Goal: Obtain resource: Obtain resource

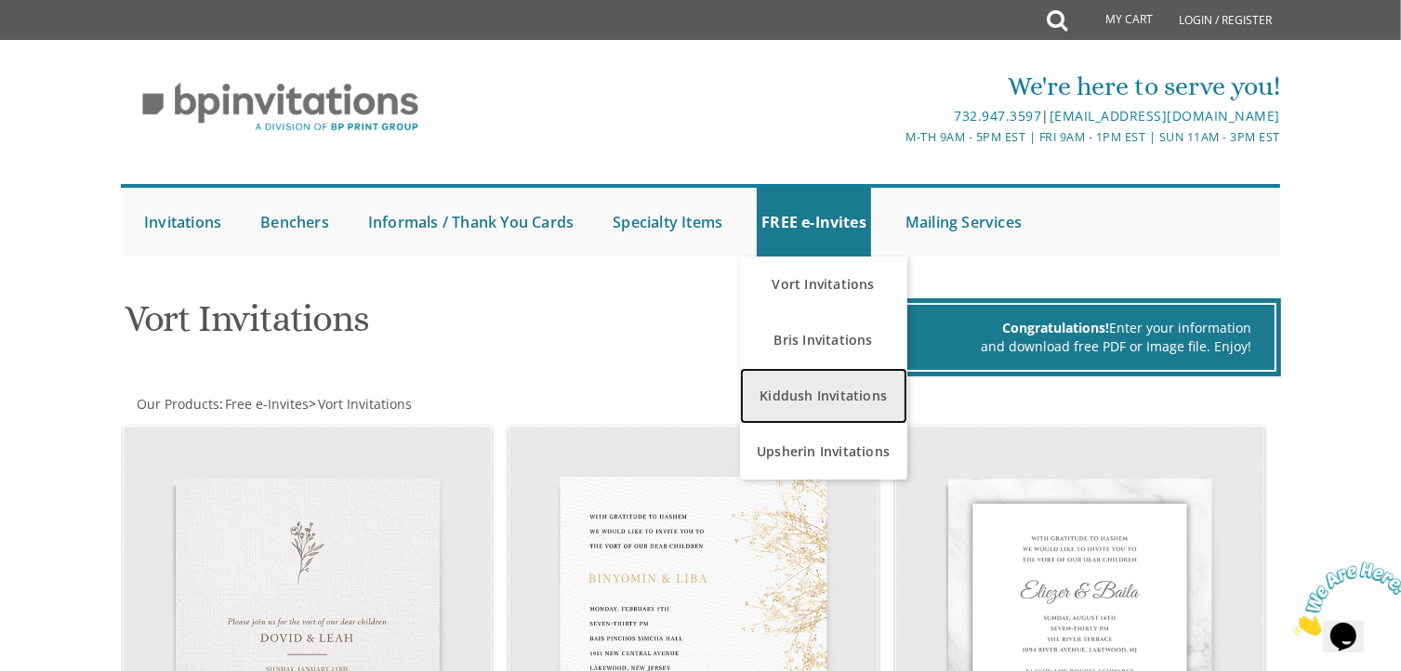
click at [849, 392] on link "Kiddush Invitations" at bounding box center [823, 396] width 167 height 56
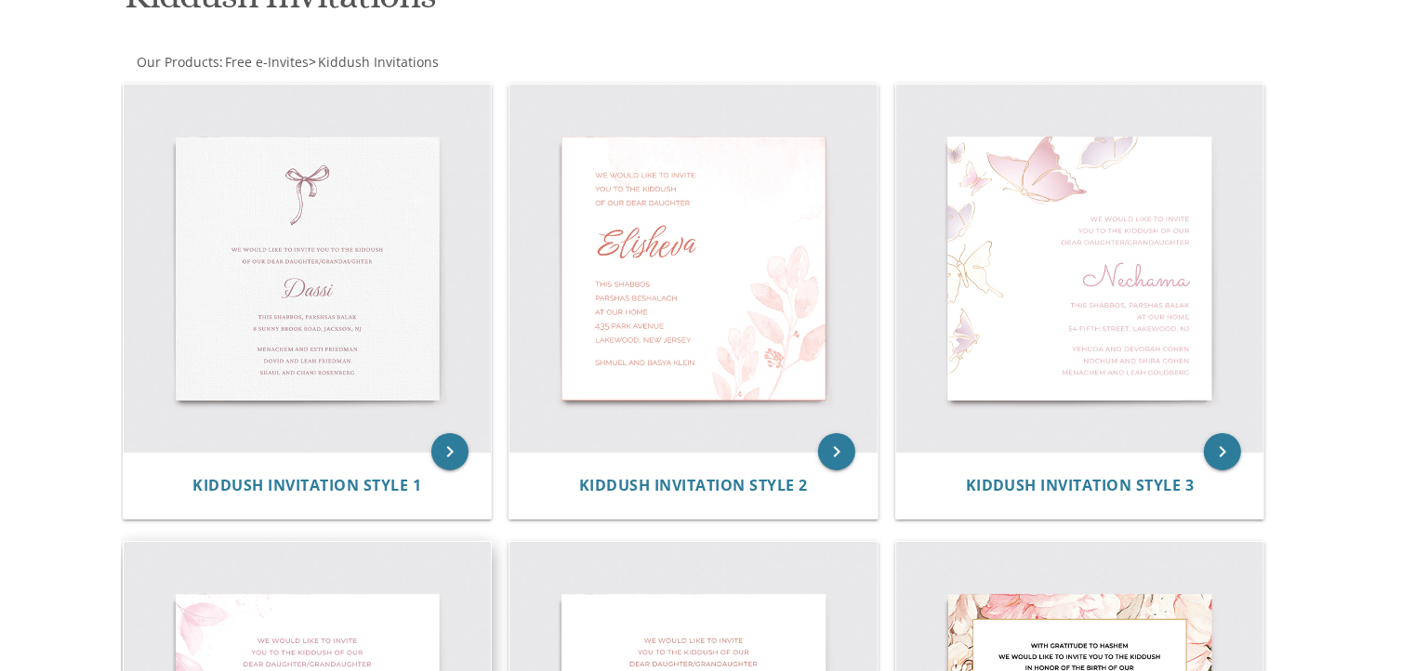
scroll to position [323, 0]
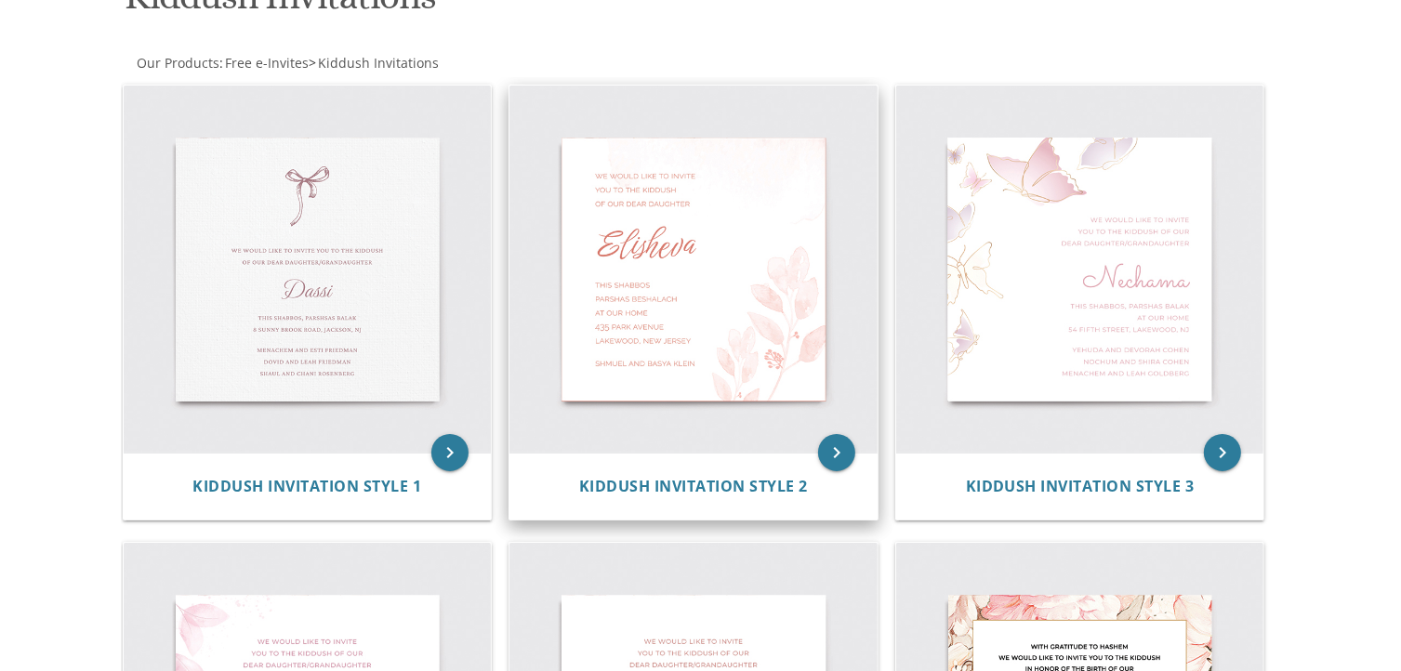
click at [706, 402] on img at bounding box center [693, 270] width 368 height 368
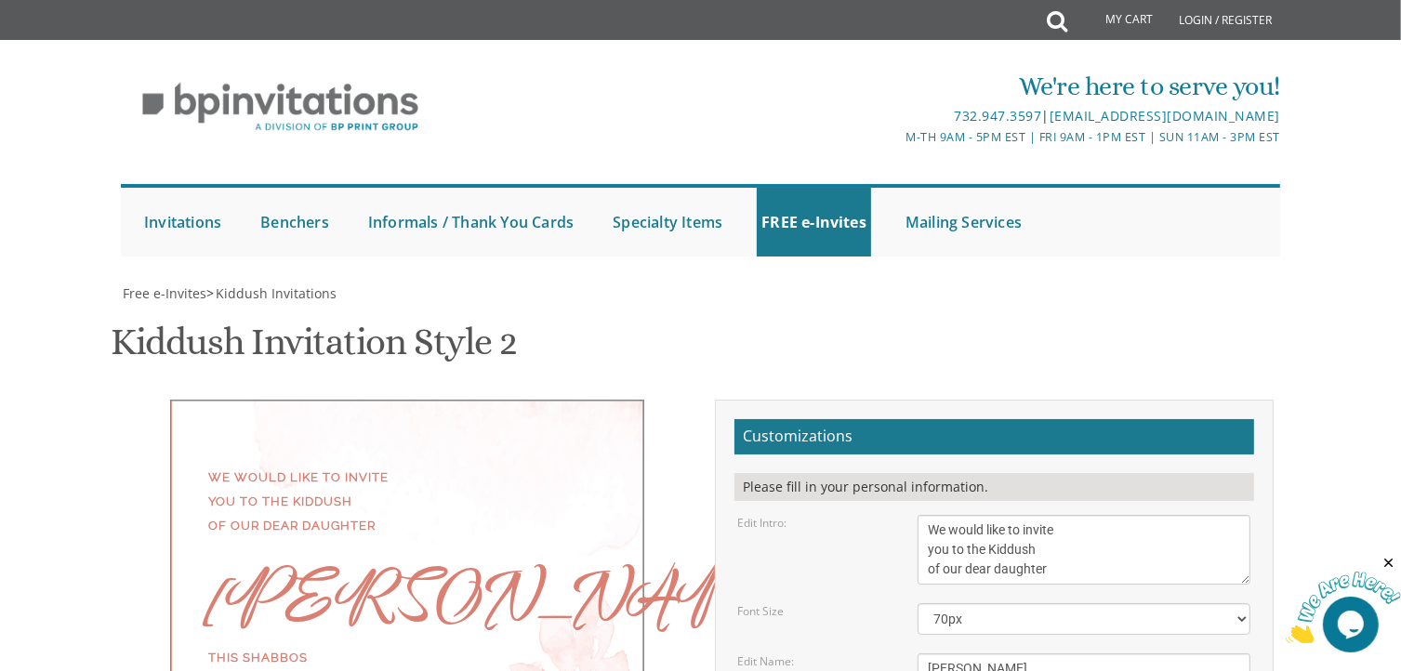
scroll to position [65, 0]
drag, startPoint x: 985, startPoint y: 608, endPoint x: 881, endPoint y: 588, distance: 105.9
click at [881, 653] on div "Edit Name: [PERSON_NAME]" at bounding box center [993, 668] width 541 height 31
type textarea "Malka"
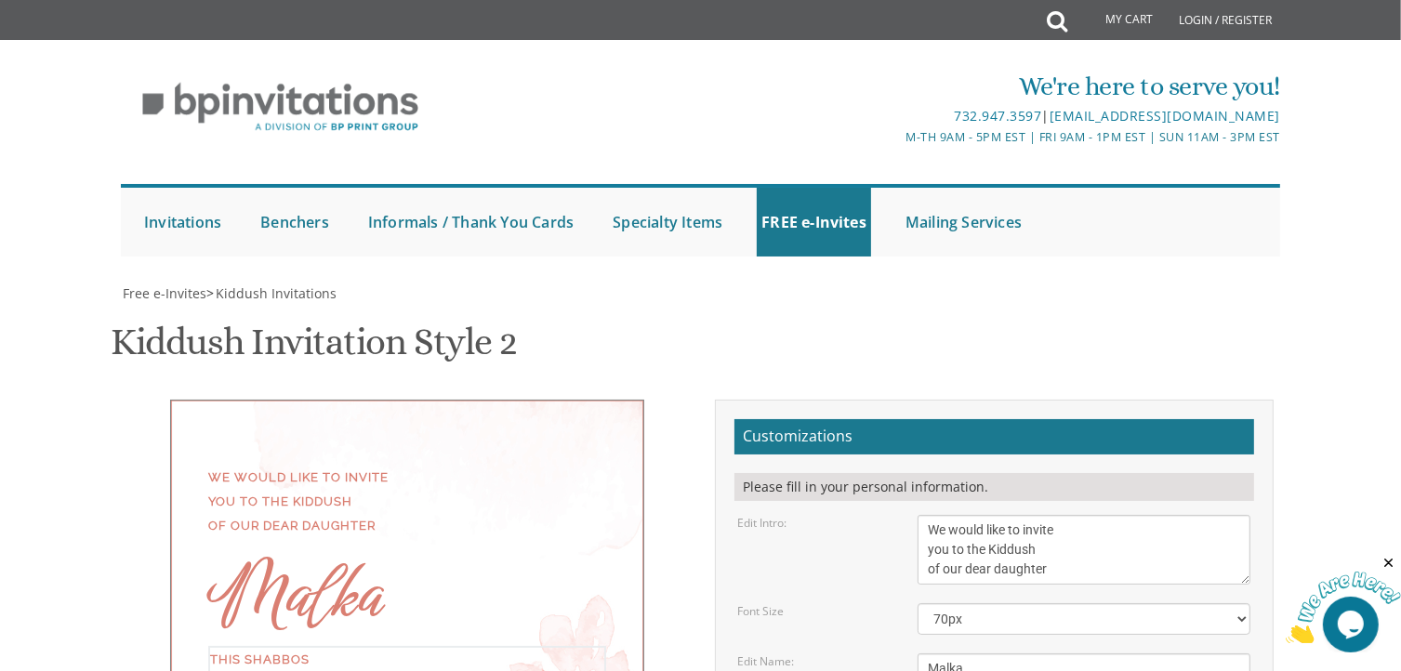
drag, startPoint x: 1037, startPoint y: 508, endPoint x: 974, endPoint y: 516, distance: 63.6
drag, startPoint x: 996, startPoint y: 533, endPoint x: 941, endPoint y: 536, distance: 55.9
drag, startPoint x: 1083, startPoint y: 570, endPoint x: 923, endPoint y: 573, distance: 159.9
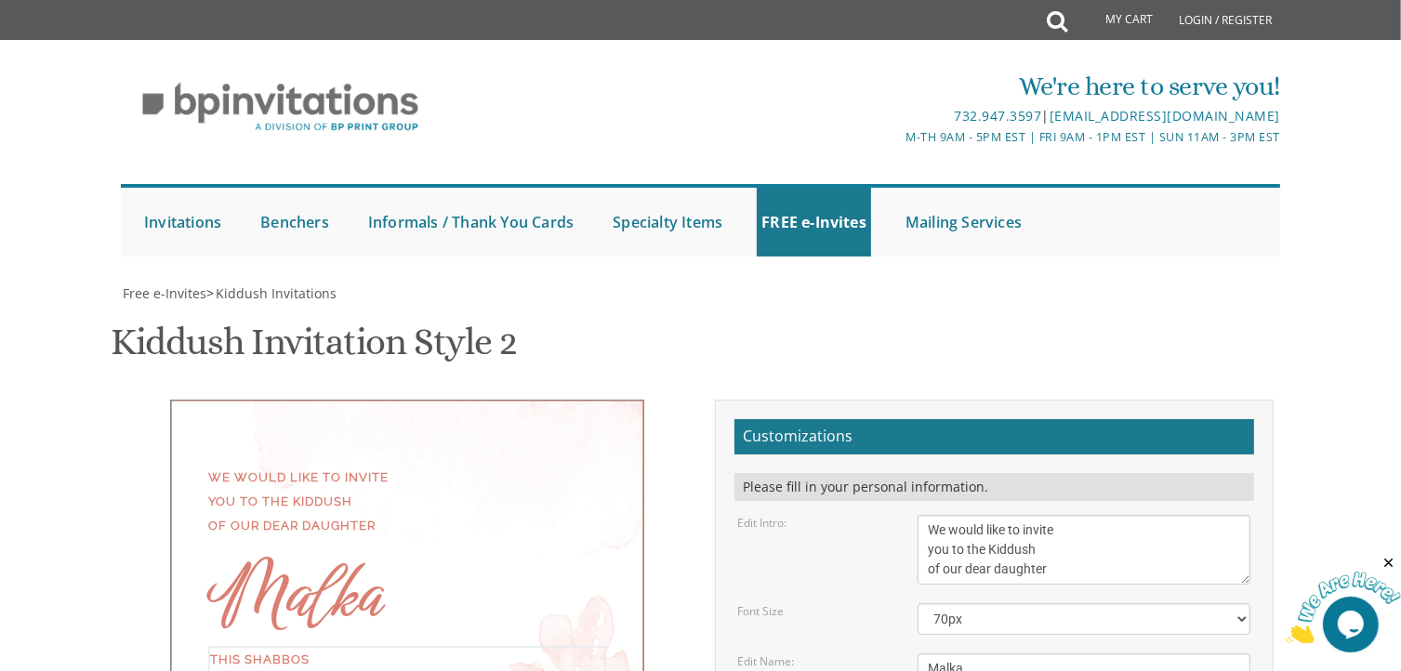
type textarea "This Shabbos Parshas Ki [PERSON_NAME] at the [PERSON_NAME][GEOGRAPHIC_DATA] [ST…"
drag, startPoint x: 1115, startPoint y: 394, endPoint x: 909, endPoint y: 397, distance: 206.4
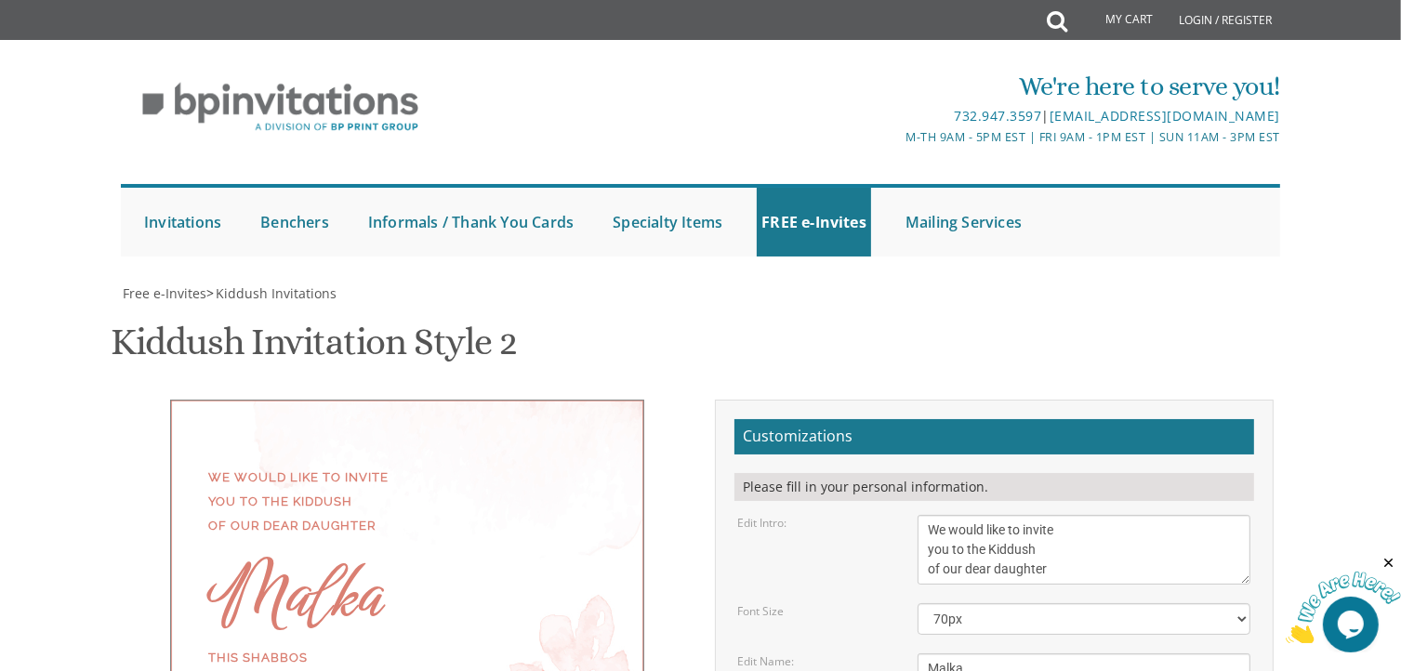
type textarea "[PERSON_NAME] and [PERSON_NAME]"
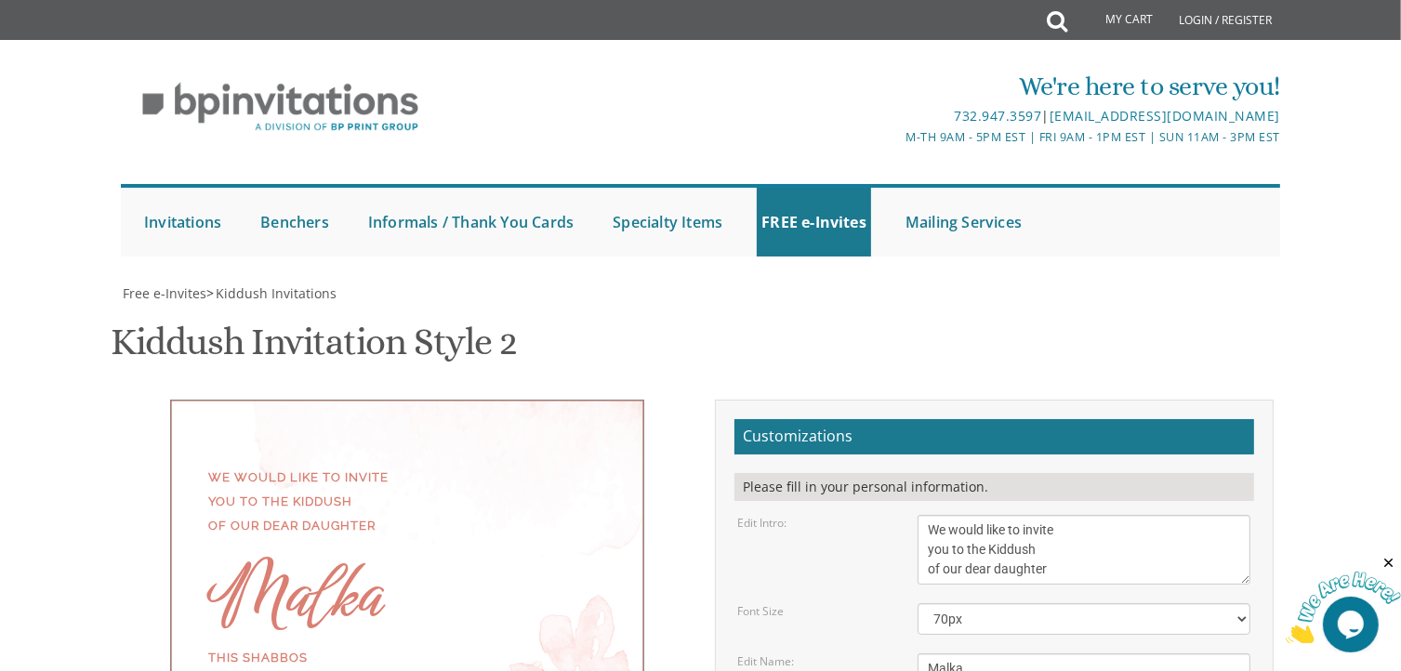
click at [932, 515] on textarea "We would like to invite you to the Kiddush of our dear daughter" at bounding box center [1083, 550] width 333 height 70
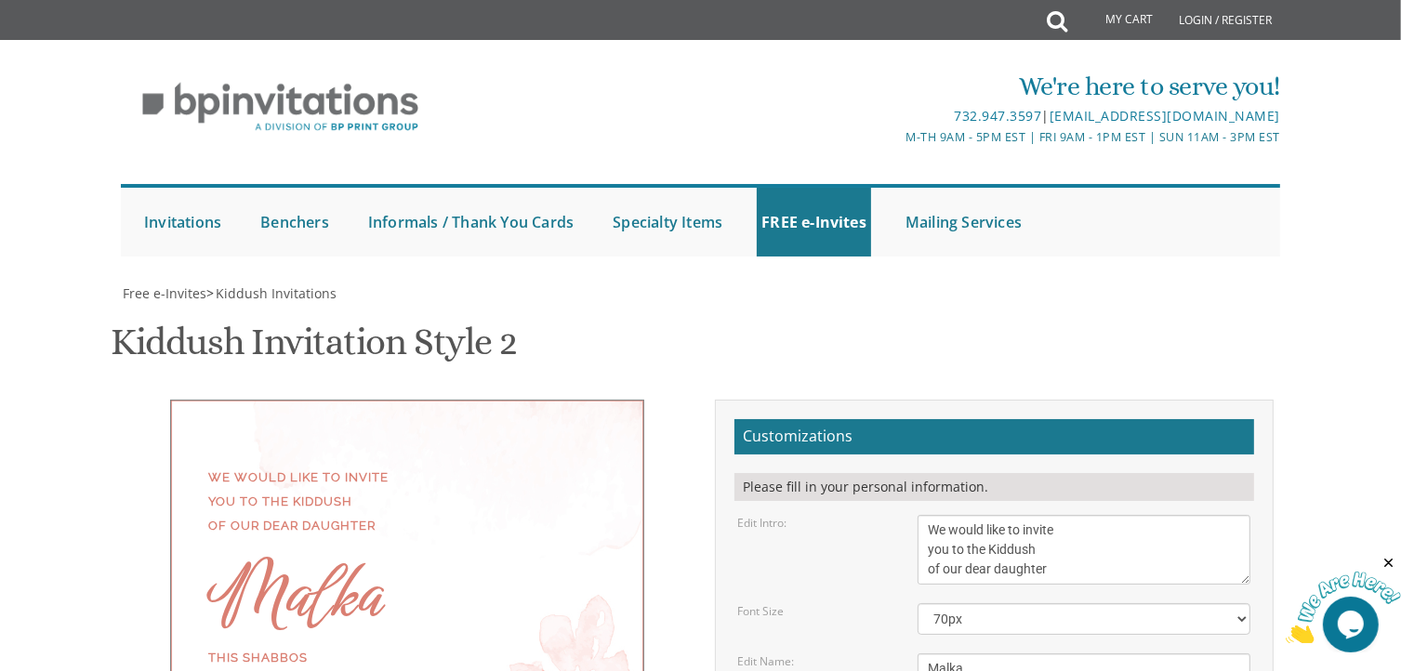
type input "[EMAIL_ADDRESS][DOMAIN_NAME]"
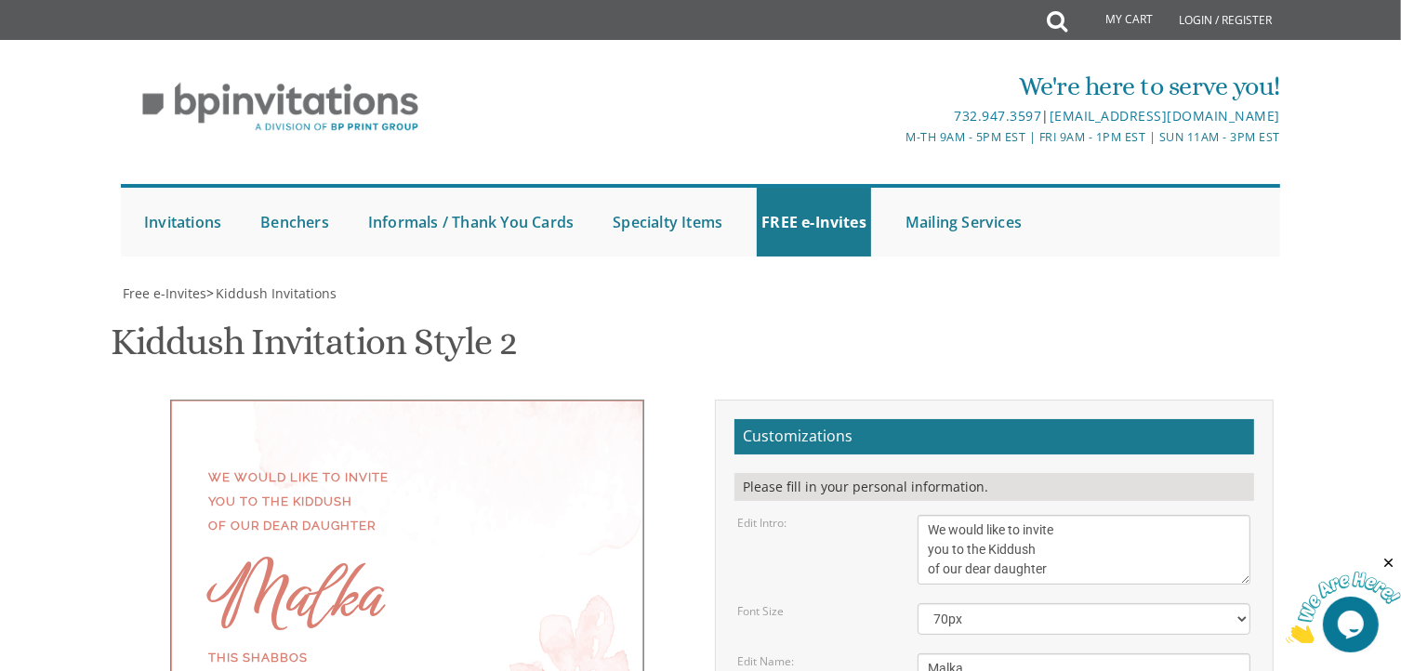
scroll to position [0, 0]
type textarea "[PERSON_NAME] and [PERSON_NAME] and [PERSON_NAME] [PERSON_NAME] and [PERSON_NAM…"
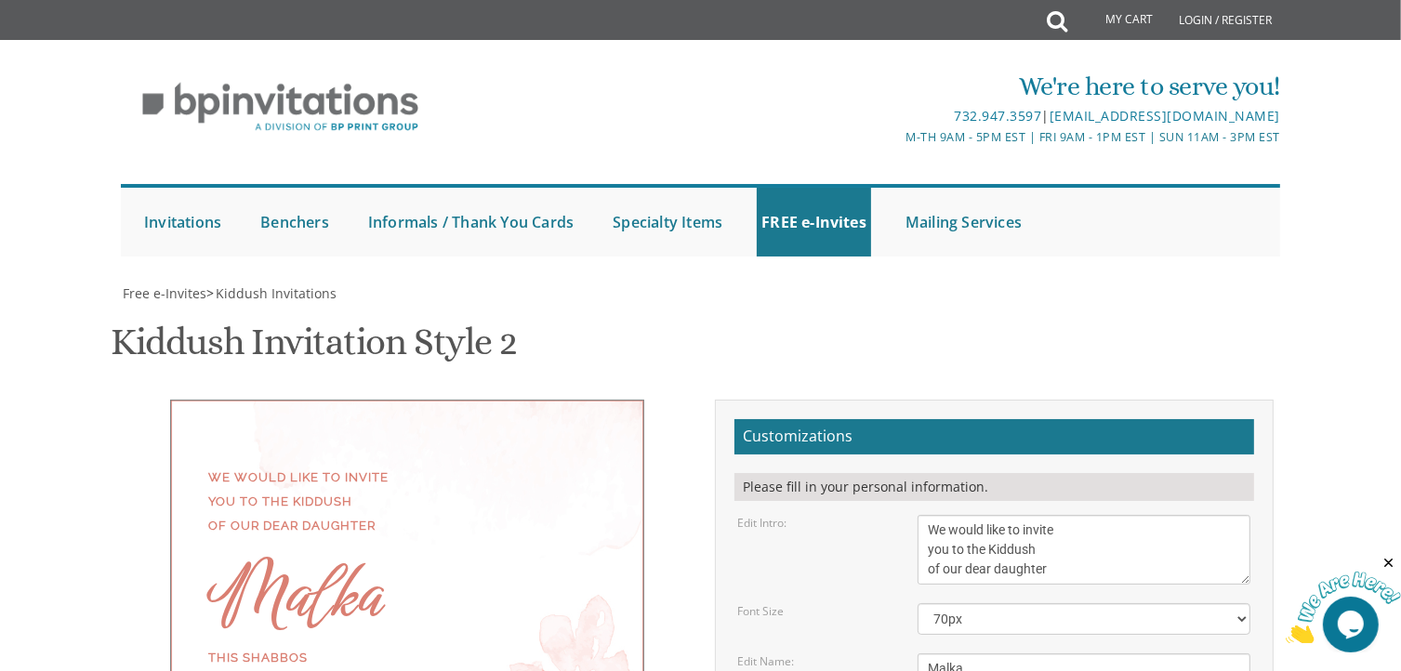
drag, startPoint x: 1062, startPoint y: 402, endPoint x: 956, endPoint y: 404, distance: 106.9
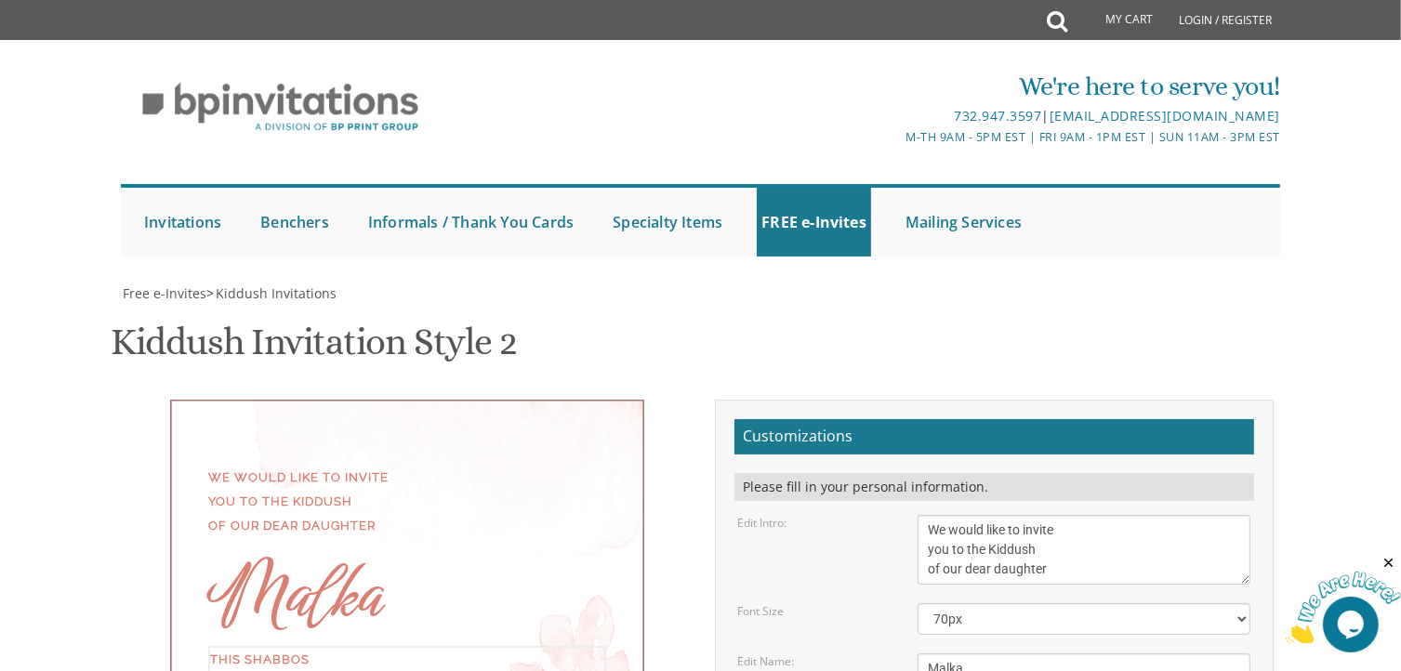
type textarea "This Shabbos Parshas Ki [PERSON_NAME] at the [PERSON_NAME] Home [STREET_ADDRESS…"
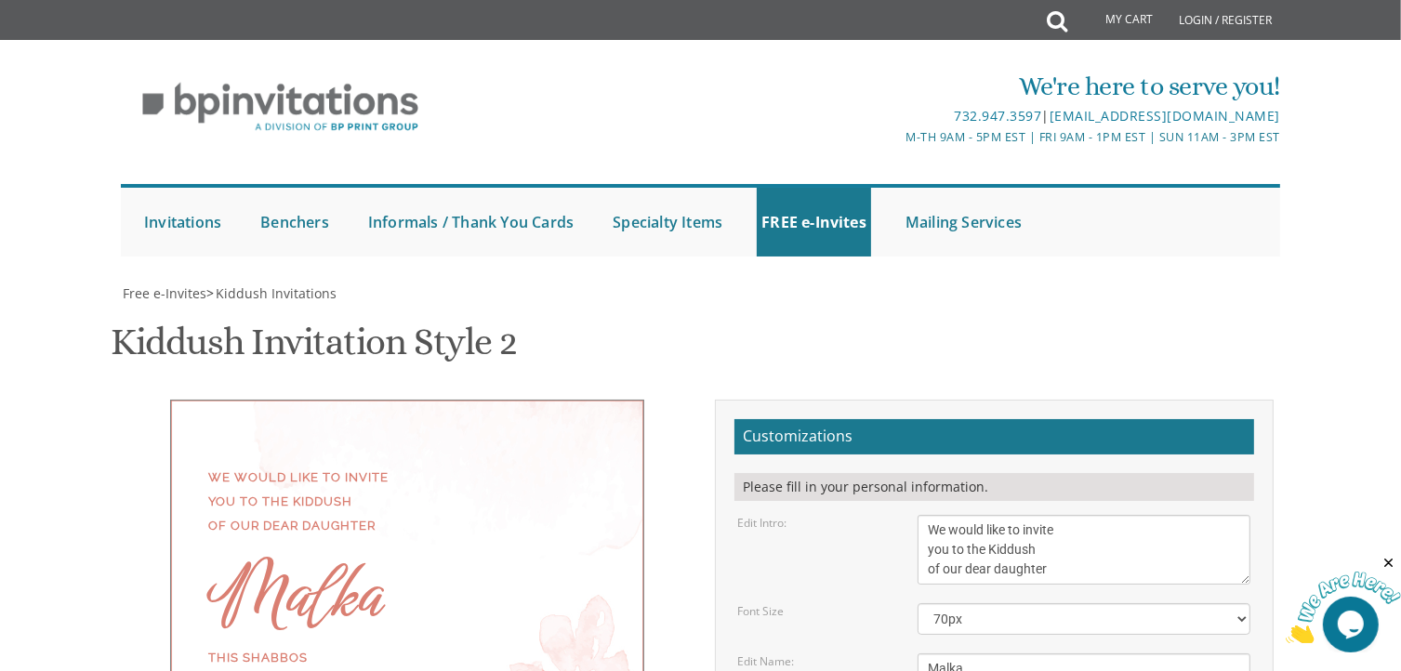
type textarea "[PERSON_NAME] and [PERSON_NAME] [PERSON_NAME] E and [PERSON_NAME] [PERSON_NAME]…"
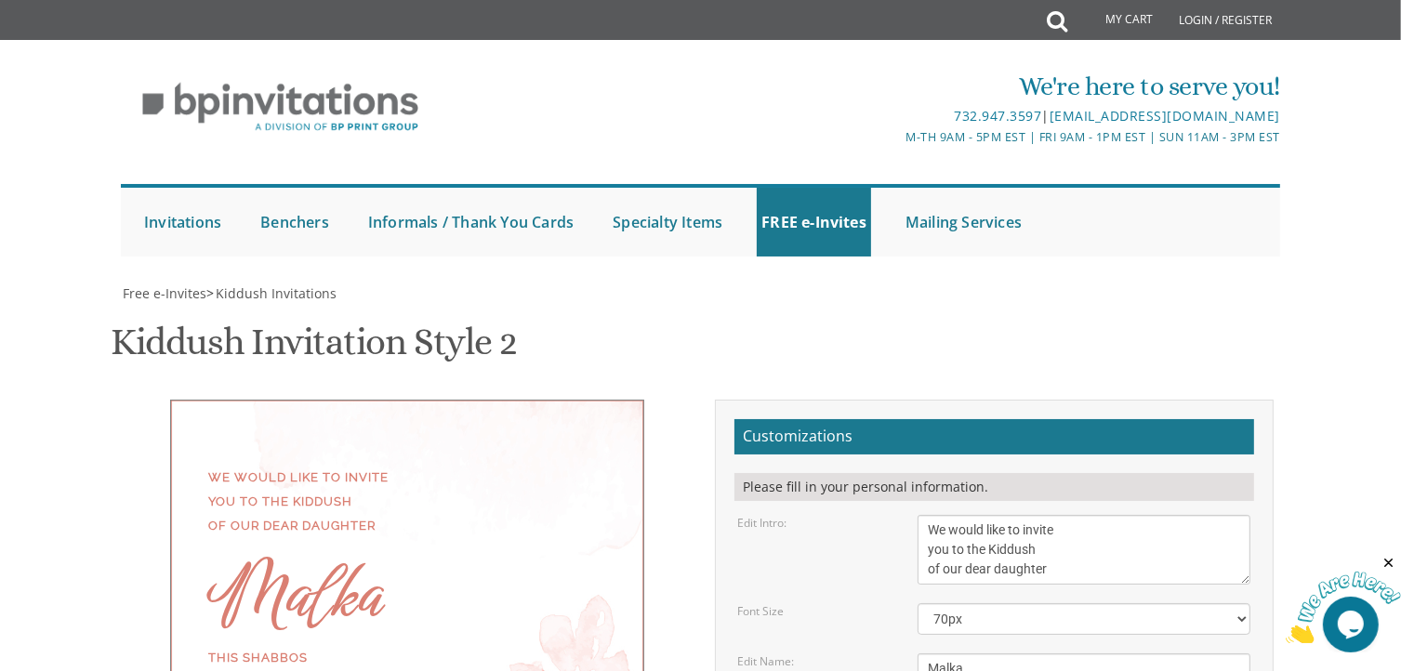
scroll to position [550, 0]
